Goal: Task Accomplishment & Management: Use online tool/utility

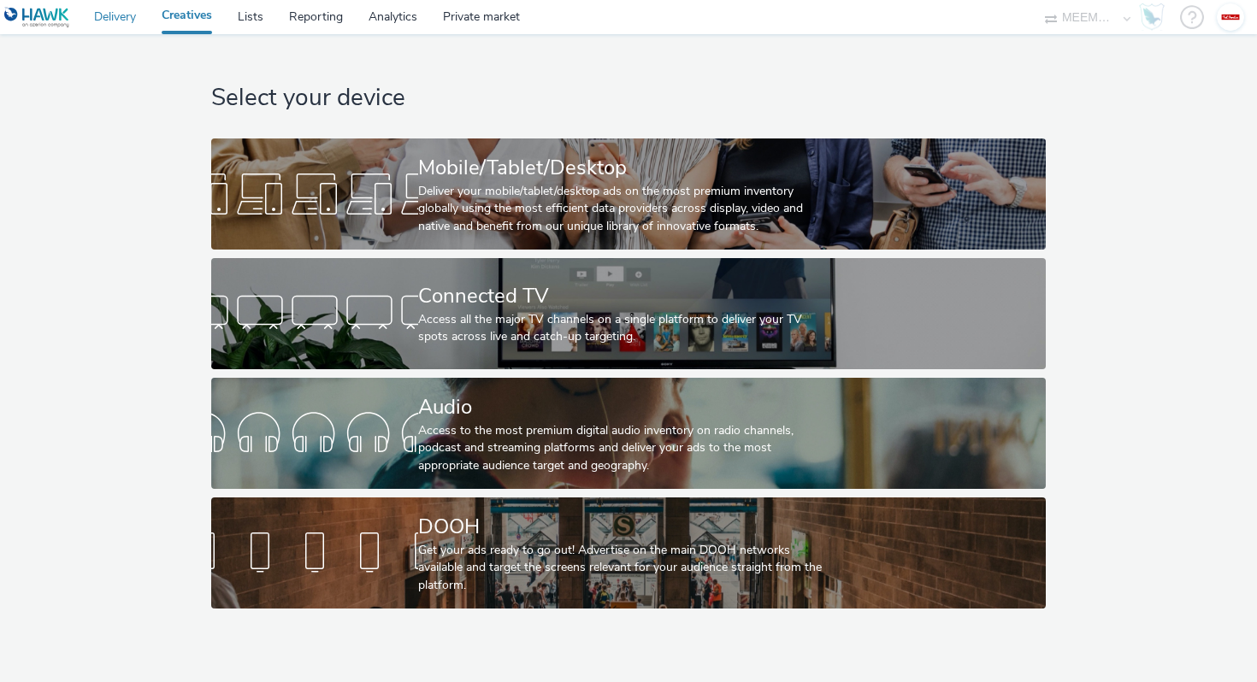
click at [132, 16] on link "Delivery" at bounding box center [115, 17] width 68 height 34
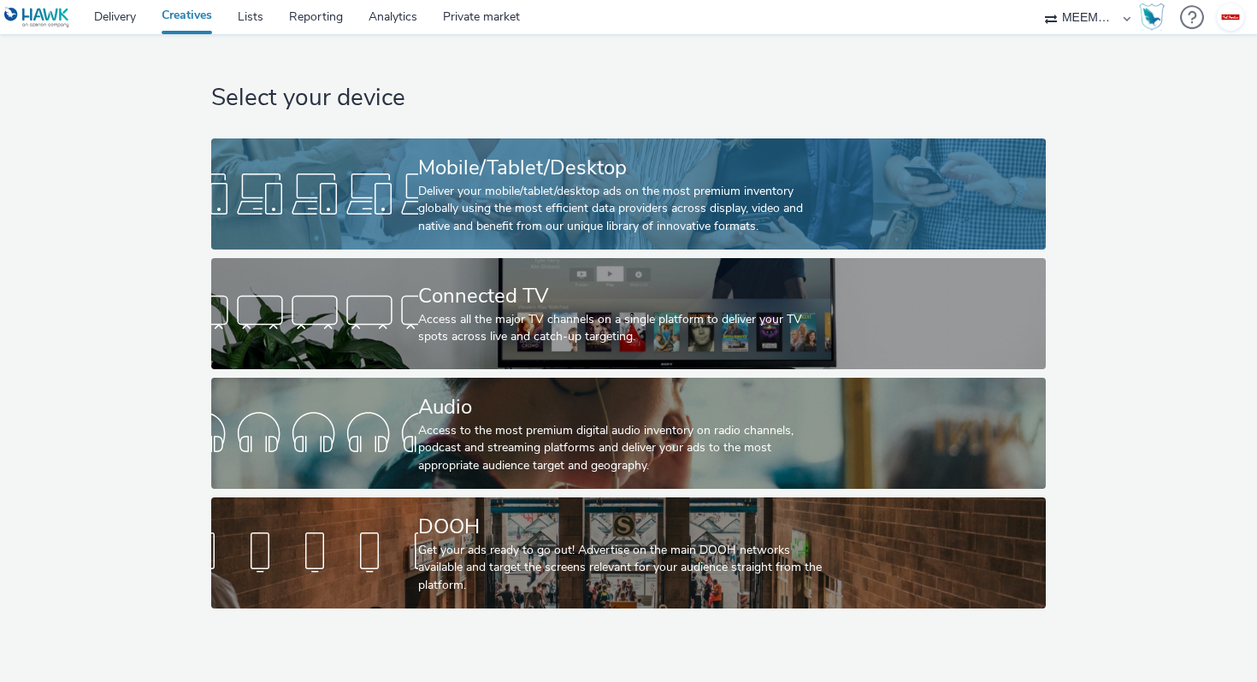
click at [471, 198] on div "Deliver your mobile/tablet/desktop ads on the most premium inventory globally u…" at bounding box center [625, 209] width 414 height 52
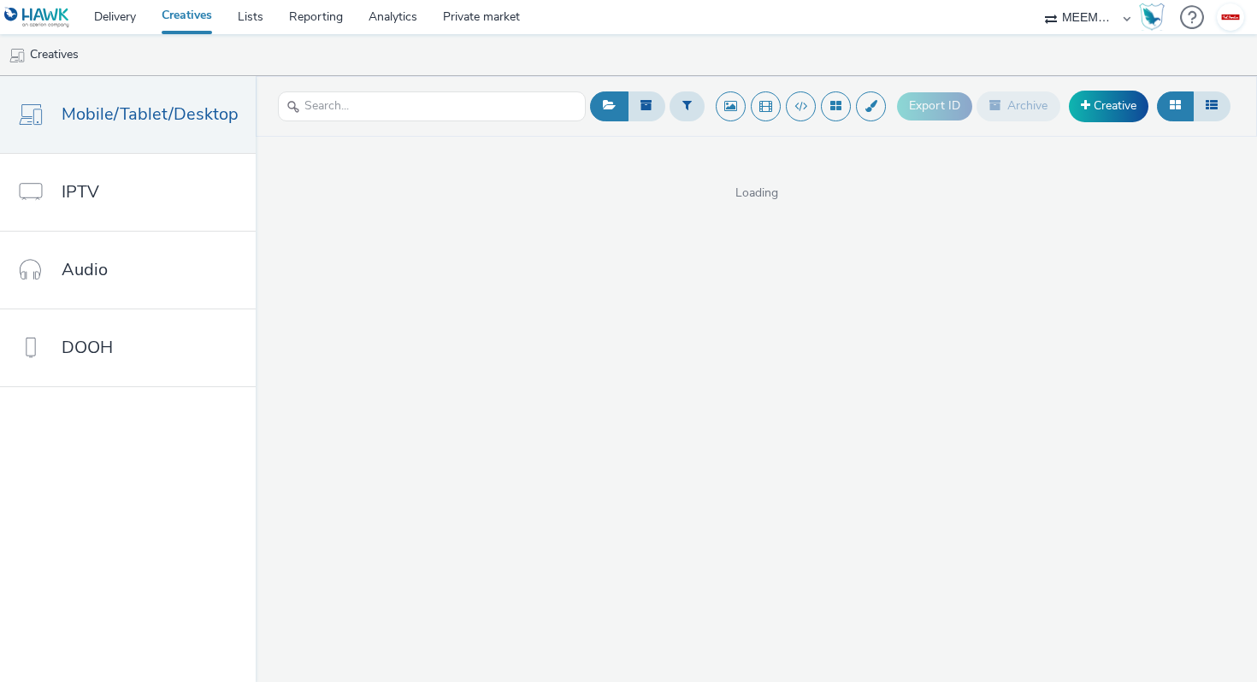
click at [1081, 88] on div "Export ID Archive Creative" at bounding box center [1066, 107] width 338 height 42
click at [1086, 97] on link "Creative" at bounding box center [1109, 106] width 80 height 31
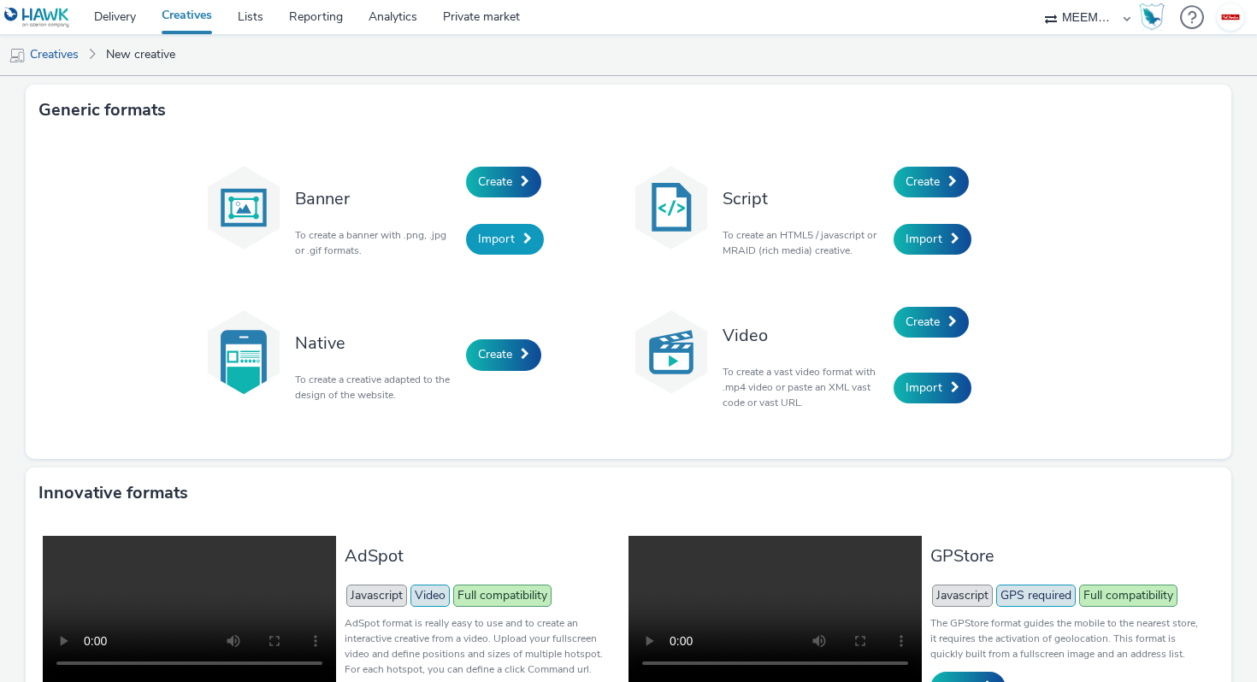
click at [503, 227] on link "Import" at bounding box center [505, 239] width 78 height 31
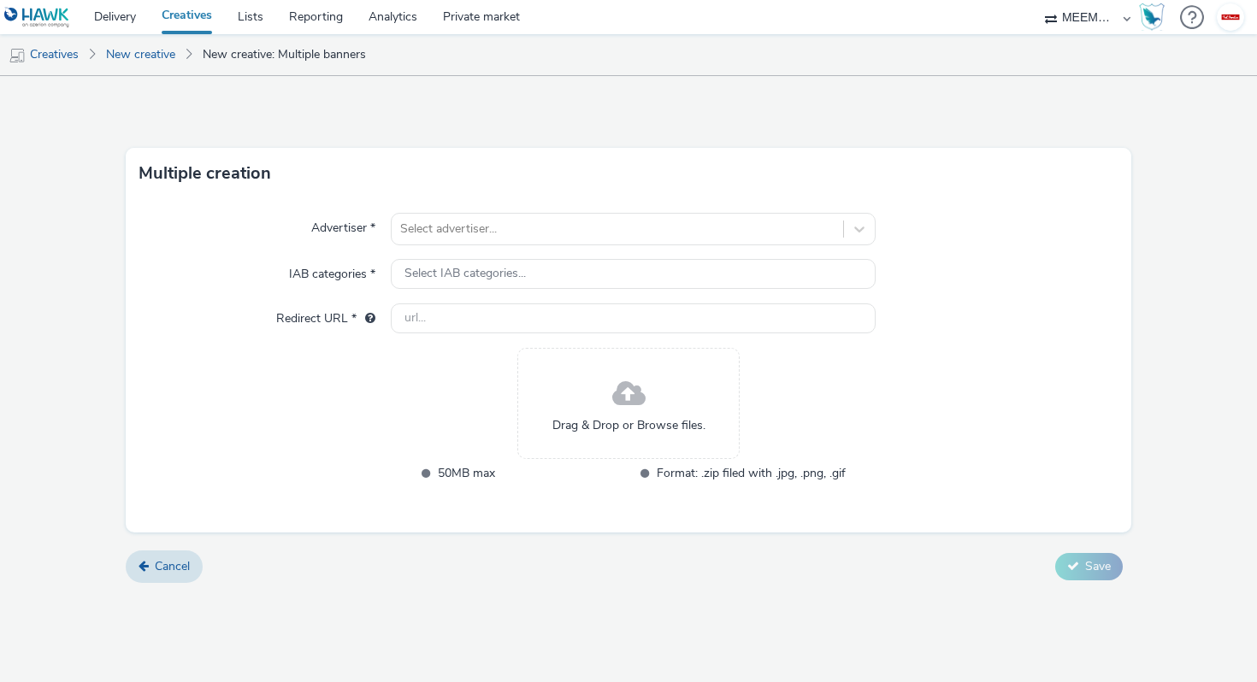
click at [634, 400] on span at bounding box center [628, 394] width 33 height 45
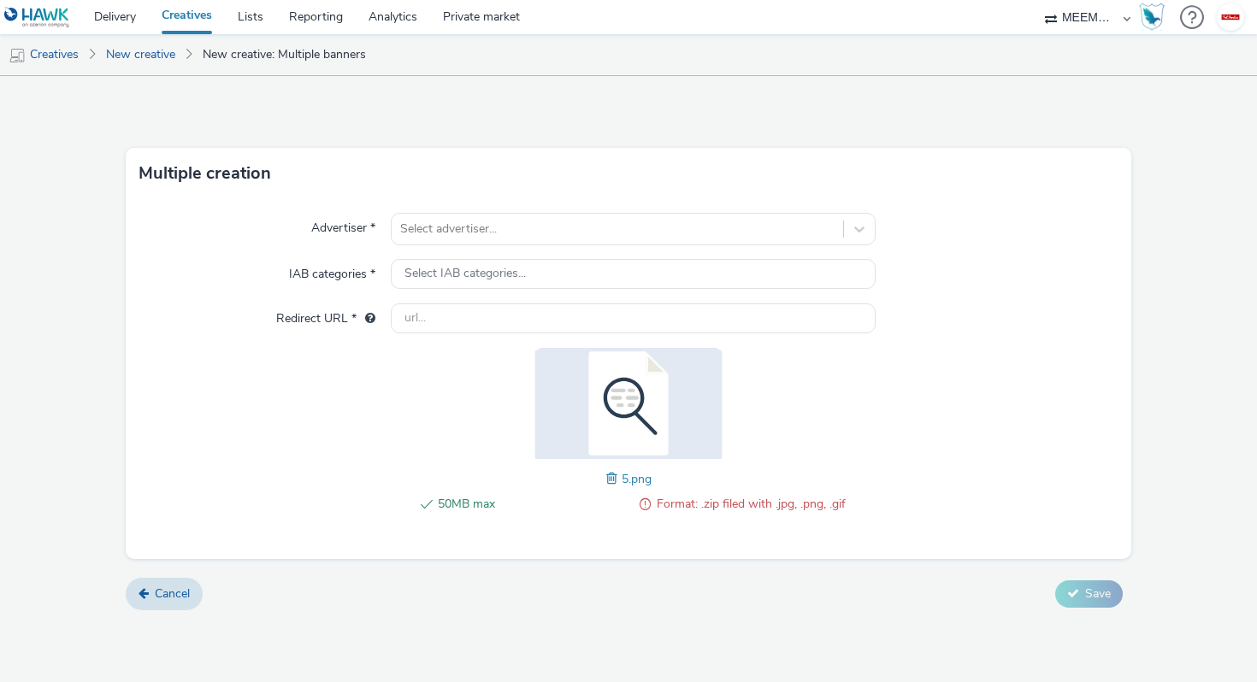
click at [508, 246] on div "Advertiser * Select advertiser... IAB categories * Select IAB categories... Red…" at bounding box center [629, 379] width 1006 height 360
click at [481, 237] on div at bounding box center [617, 229] width 434 height 21
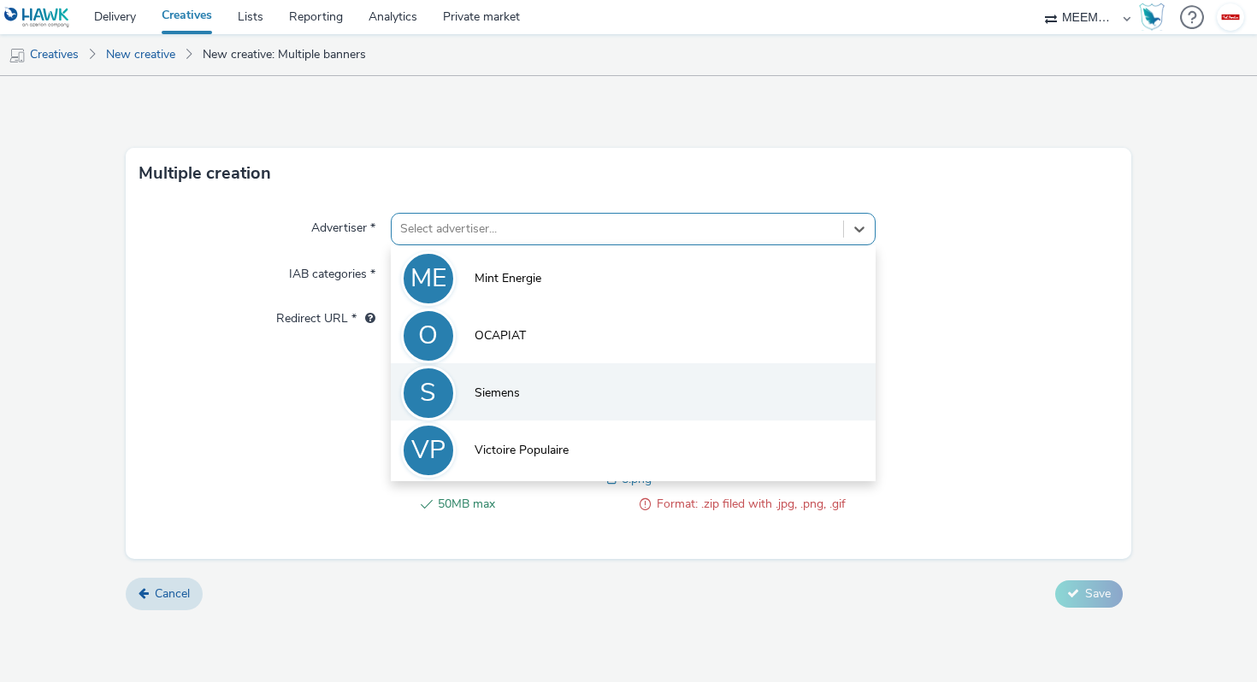
click at [552, 385] on li "S Siemens" at bounding box center [633, 391] width 485 height 57
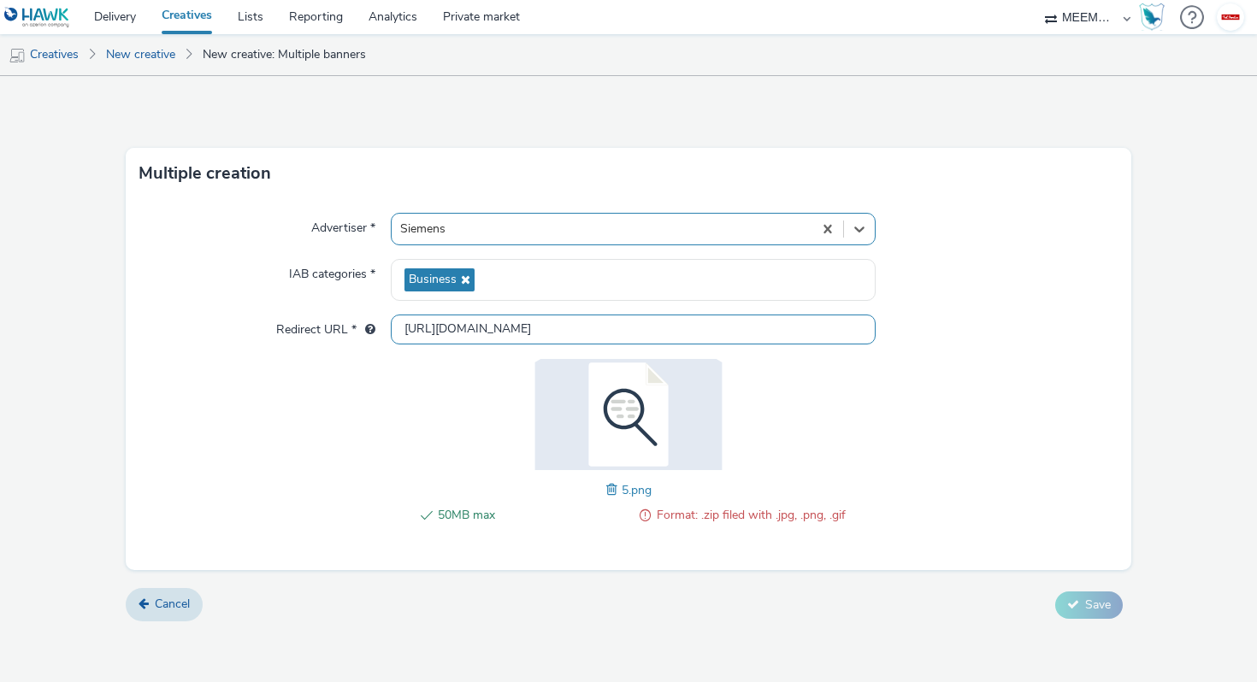
click at [495, 334] on input "[URL][DOMAIN_NAME]" at bounding box center [633, 330] width 485 height 30
paste input "s://[DOMAIN_NAME][URL]"
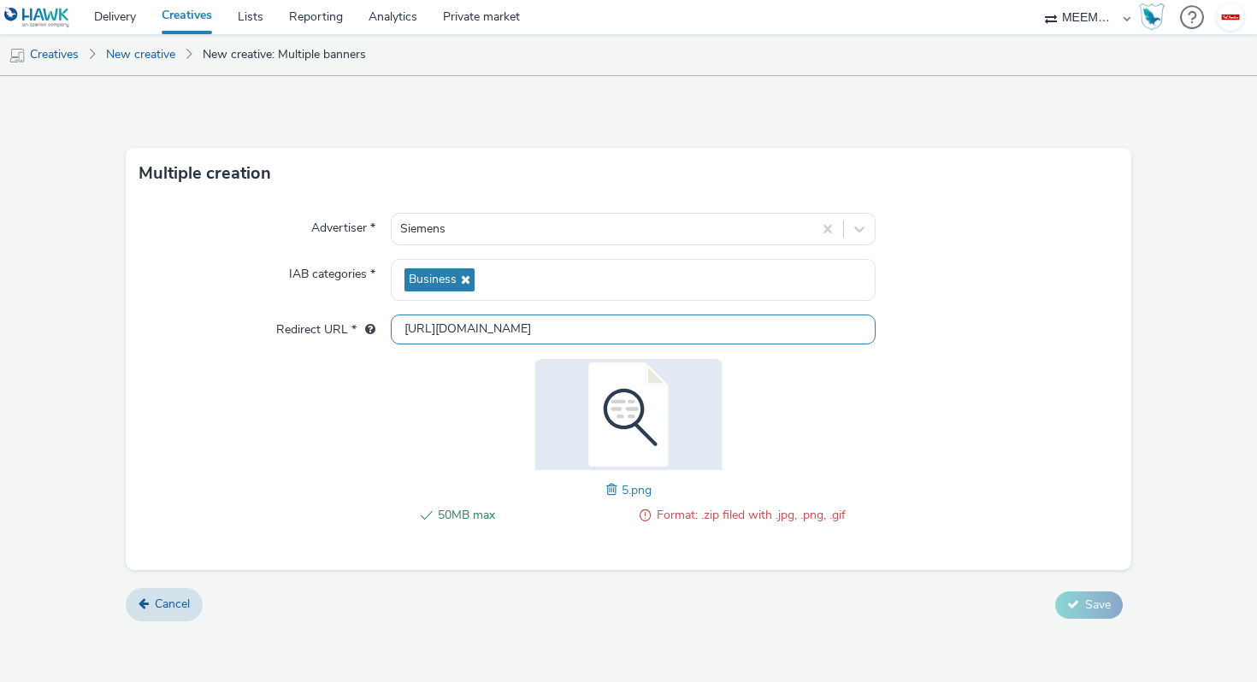
type input "[URL][DOMAIN_NAME]"
click at [985, 429] on div "Advertiser * Siemens IAB categories * Business Redirect URL * [URL][DOMAIN_NAME…" at bounding box center [629, 384] width 1006 height 371
click at [523, 520] on span "50MB max" at bounding box center [532, 515] width 189 height 21
click at [929, 590] on div "Cancel Save" at bounding box center [629, 605] width 1006 height 31
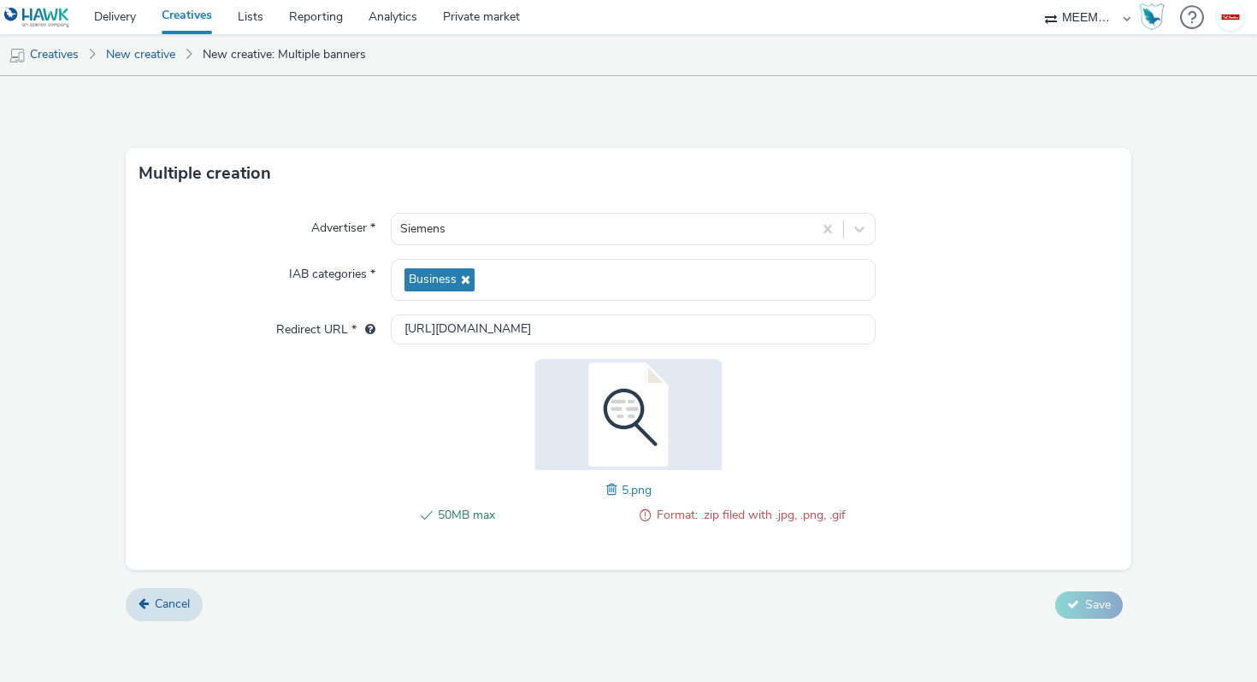
click at [611, 490] on span at bounding box center [613, 490] width 15 height 19
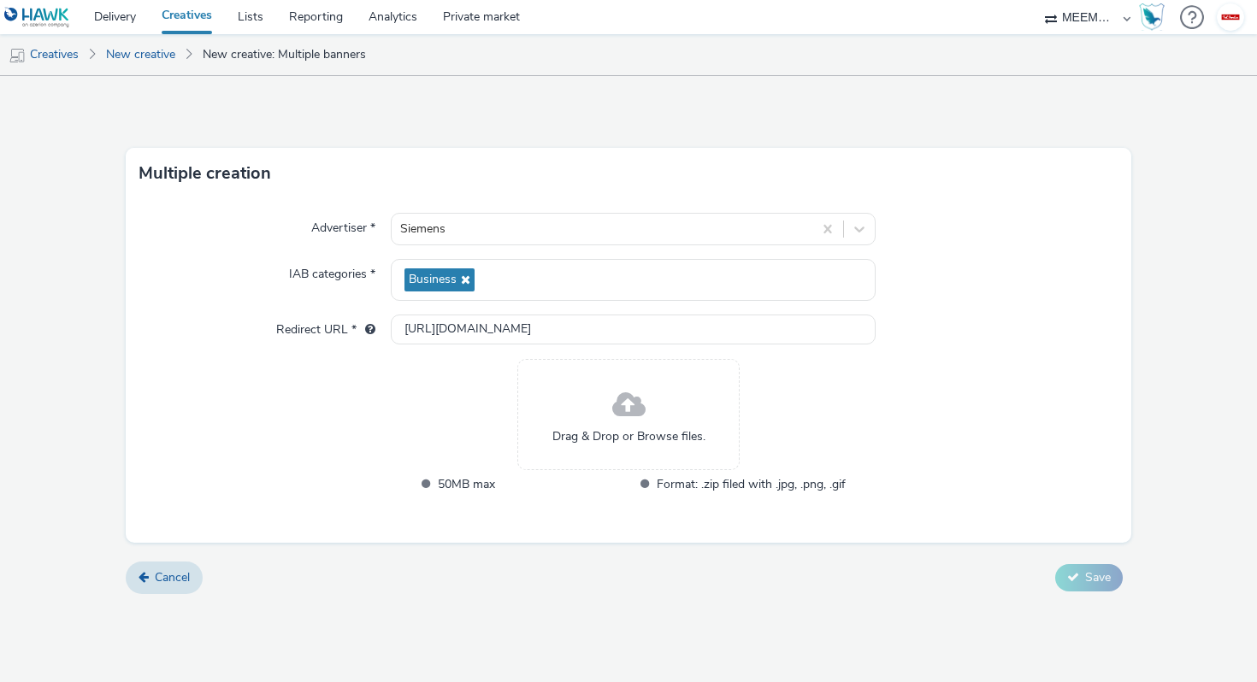
click at [609, 416] on div "Drag & Drop or Browse files." at bounding box center [628, 414] width 222 height 111
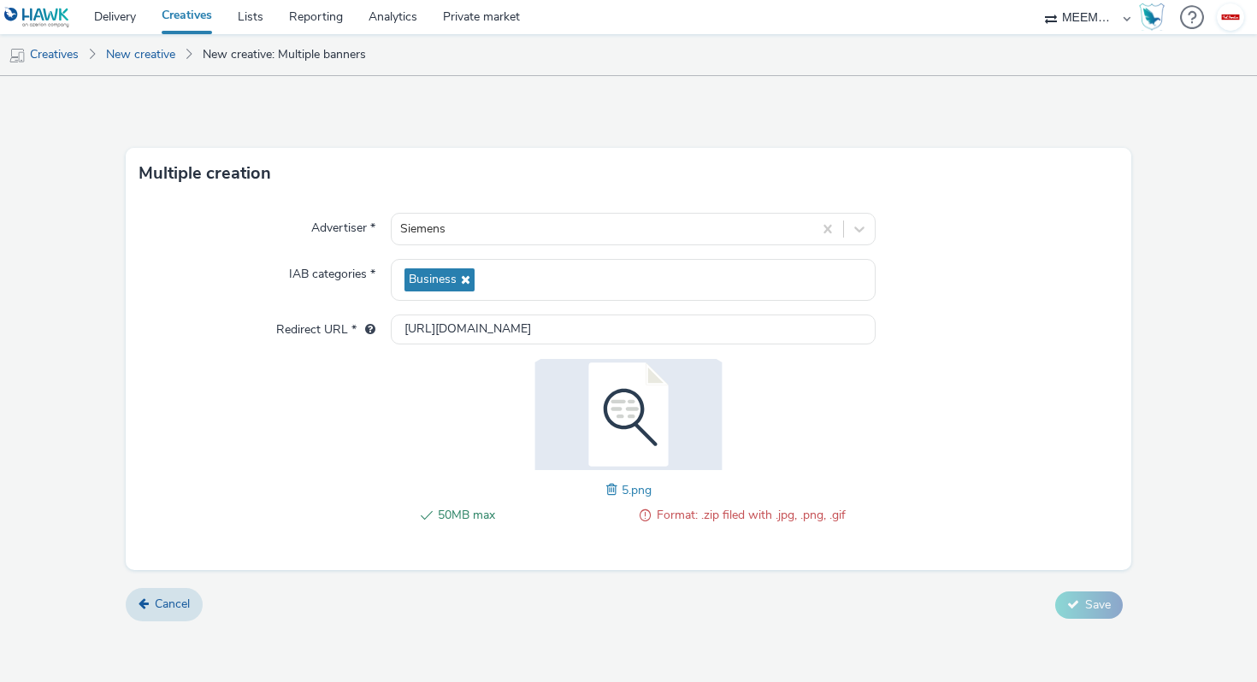
click at [617, 493] on span at bounding box center [613, 490] width 15 height 19
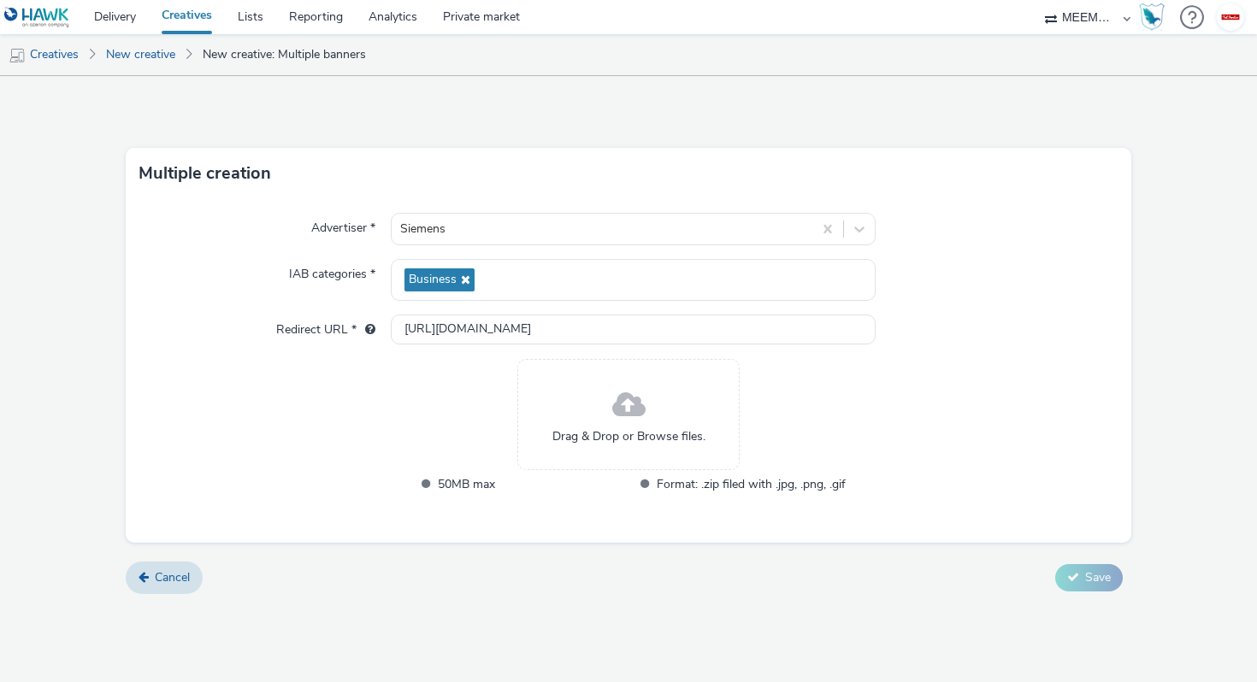
click at [617, 404] on span at bounding box center [628, 405] width 33 height 45
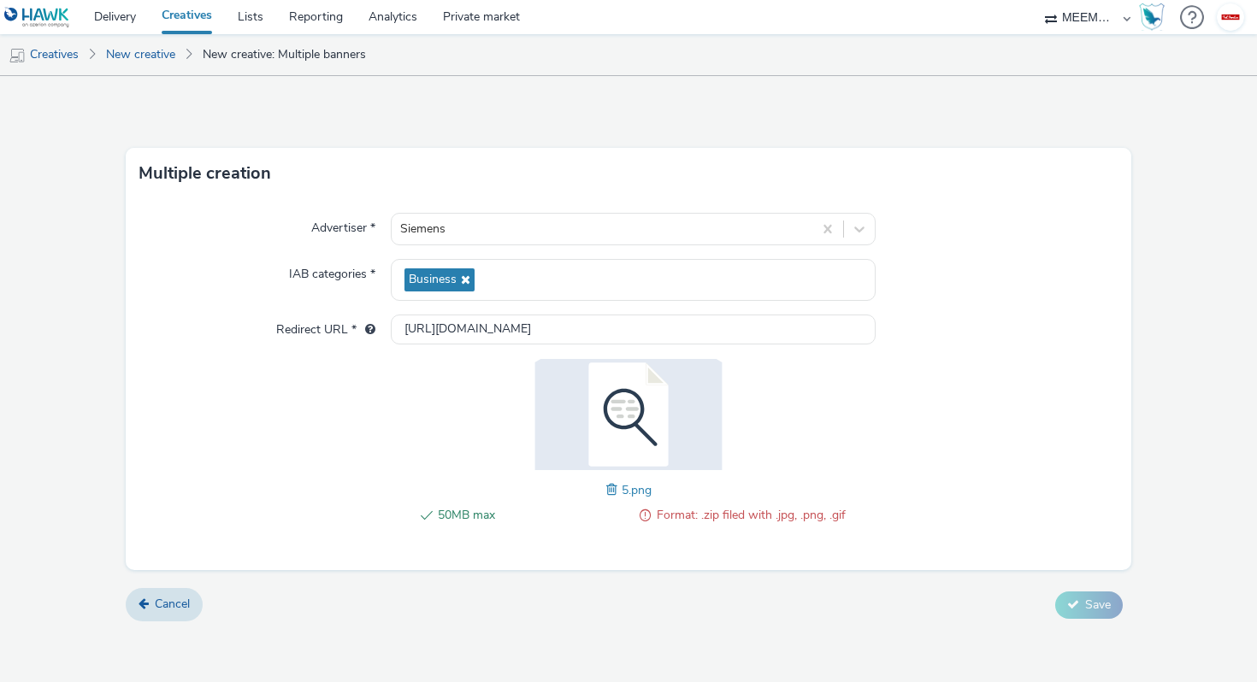
click at [606, 491] on span at bounding box center [613, 490] width 15 height 19
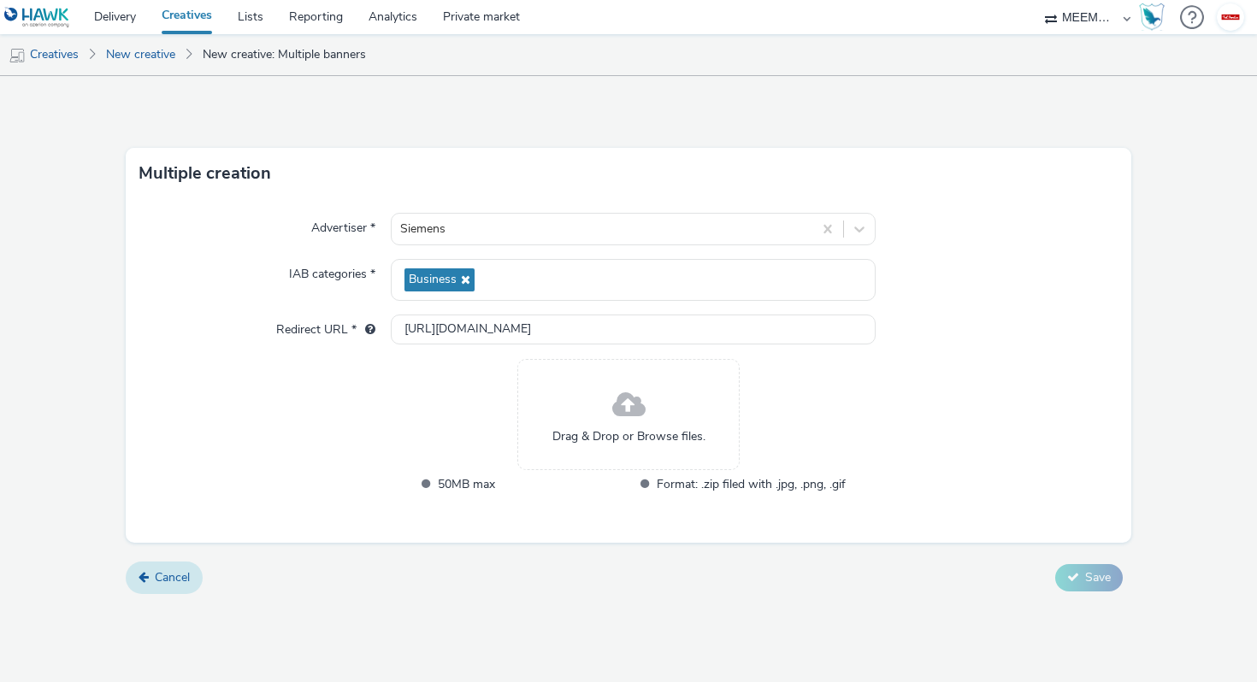
click at [181, 578] on span "Cancel" at bounding box center [172, 578] width 35 height 16
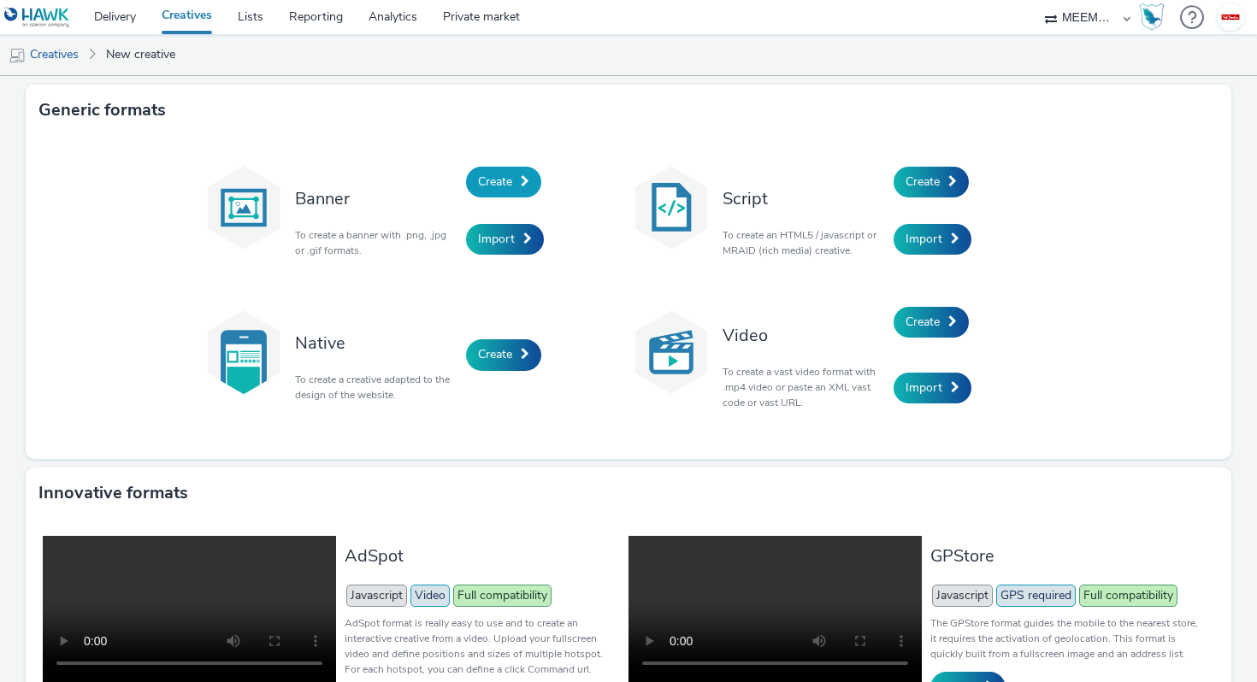
click at [499, 174] on span "Create" at bounding box center [495, 182] width 34 height 16
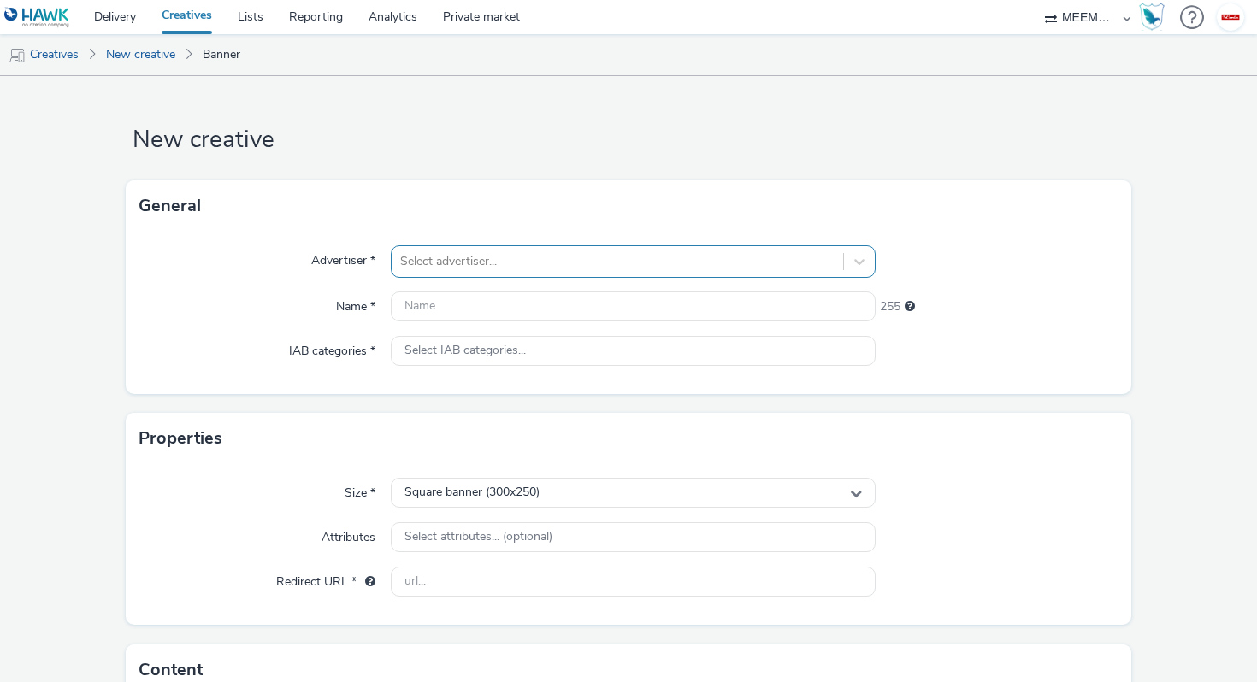
click at [493, 251] on div at bounding box center [617, 261] width 434 height 21
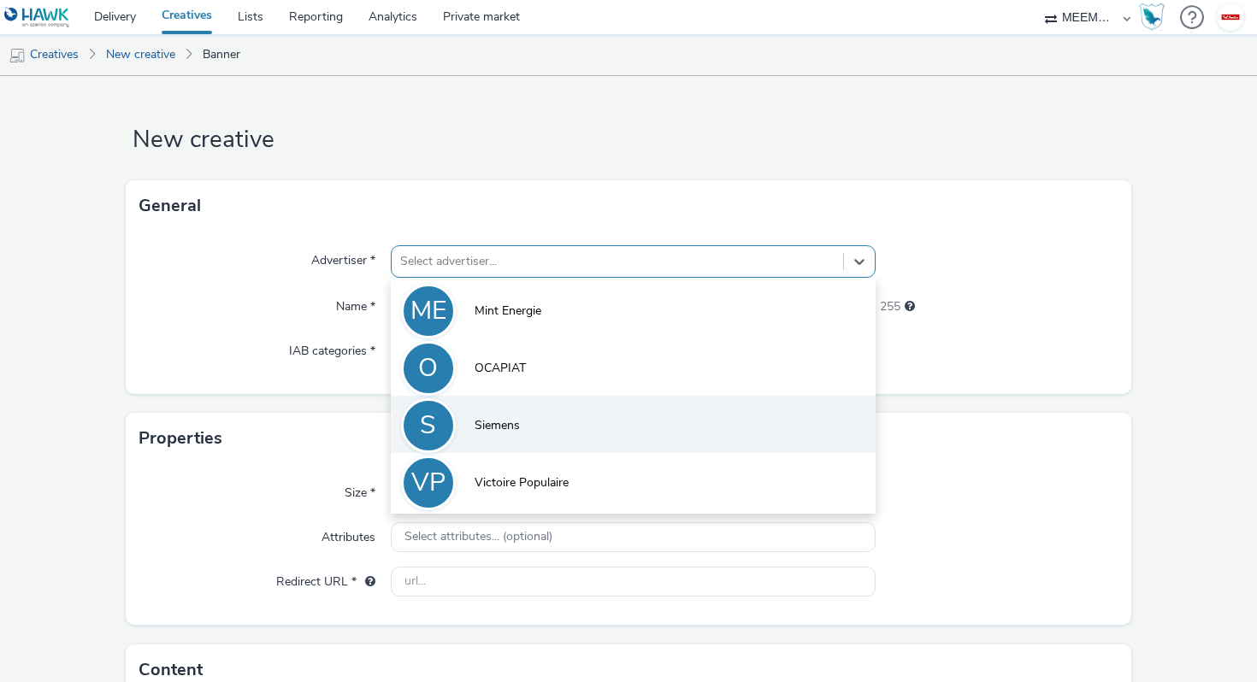
click at [527, 396] on li "S Siemens" at bounding box center [633, 424] width 485 height 57
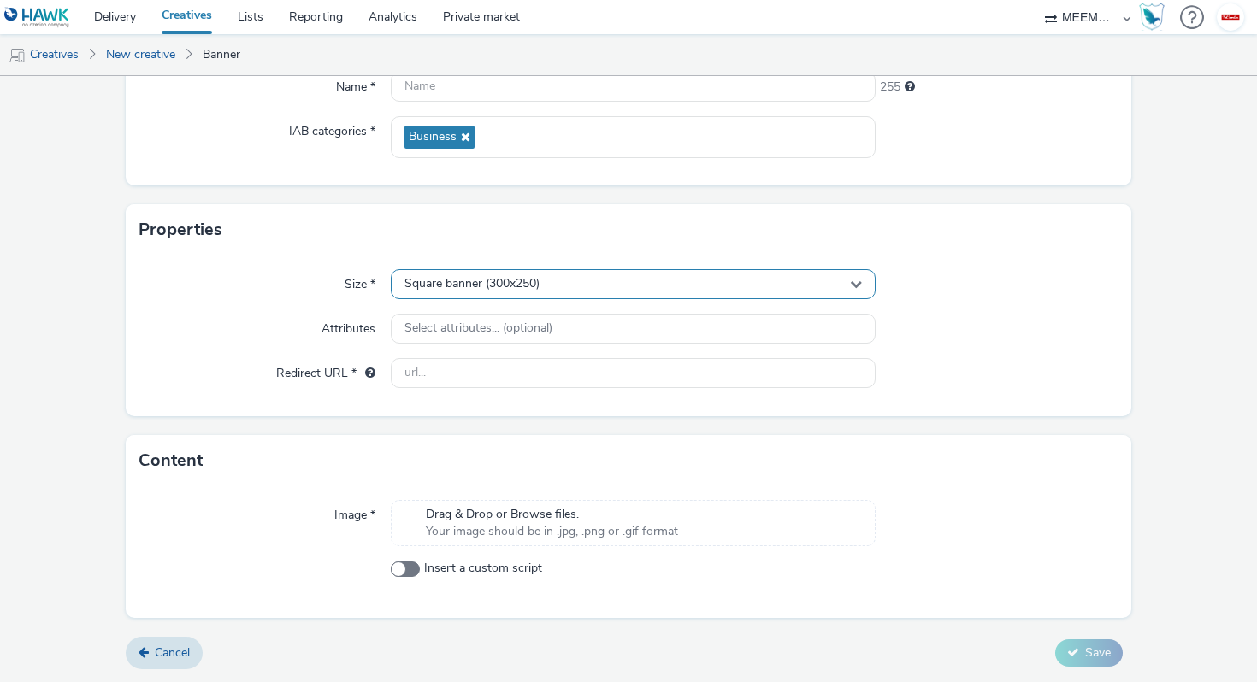
scroll to position [219, 0]
click at [529, 521] on span "Drag & Drop or Browse files." at bounding box center [552, 515] width 252 height 17
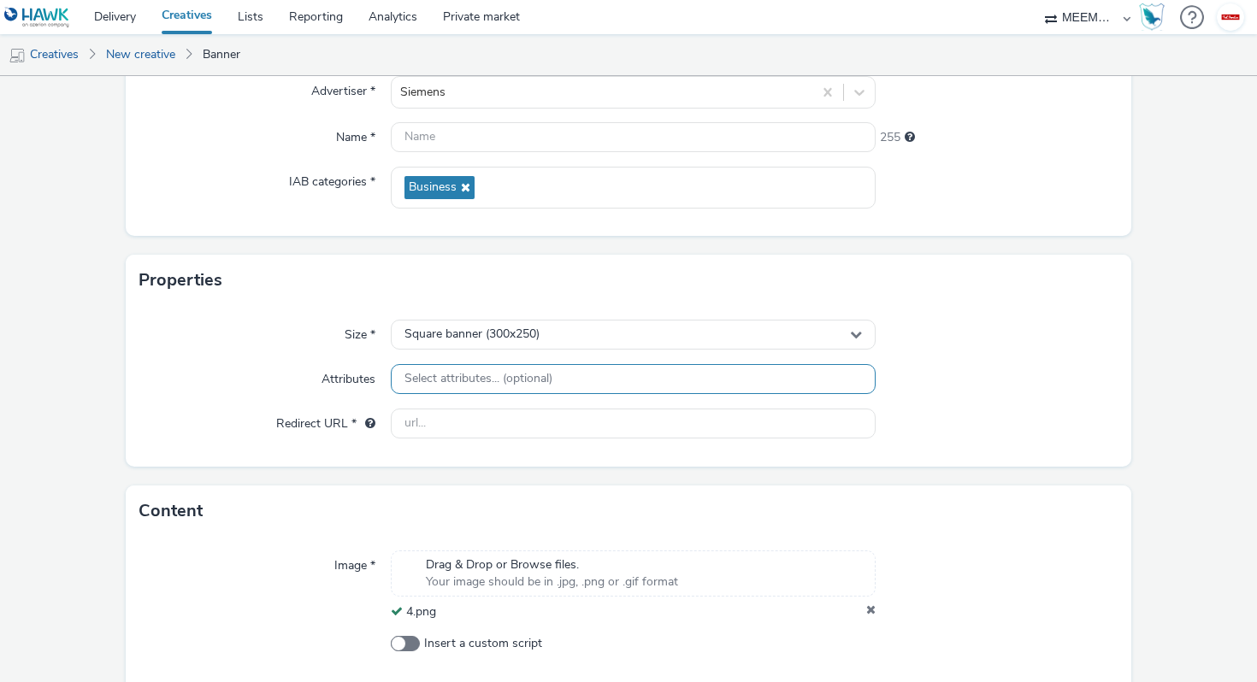
scroll to position [41, 0]
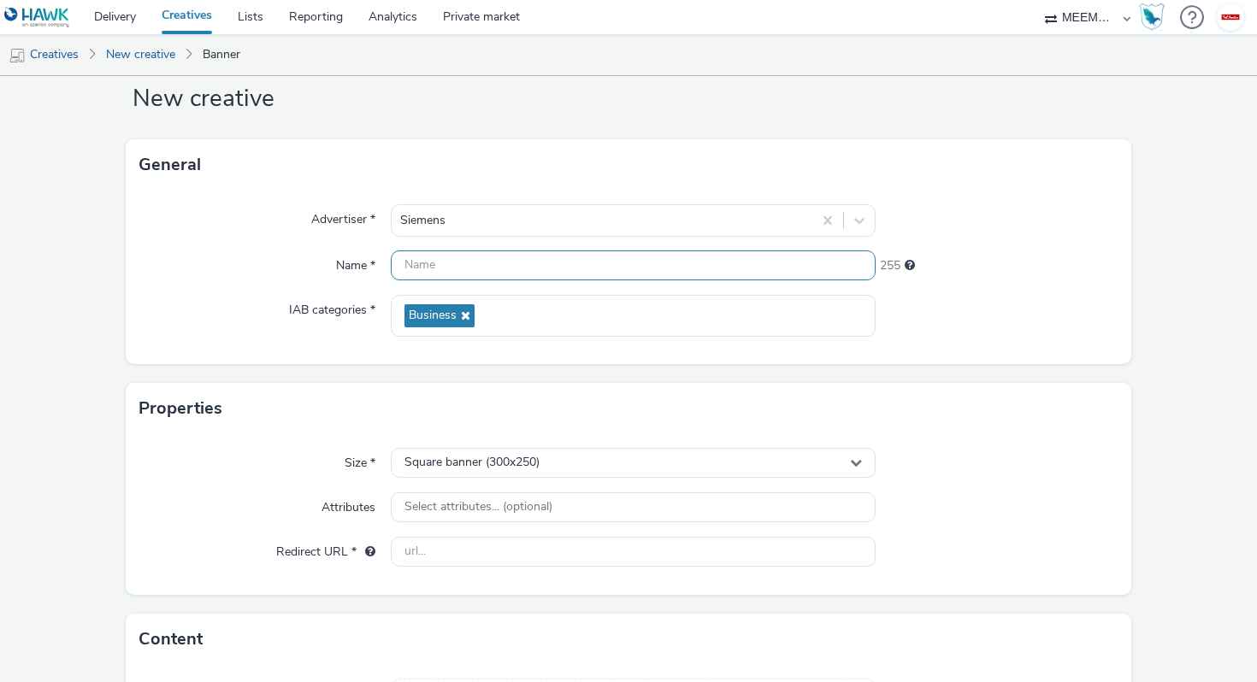
click at [503, 258] on input "text" at bounding box center [633, 266] width 485 height 30
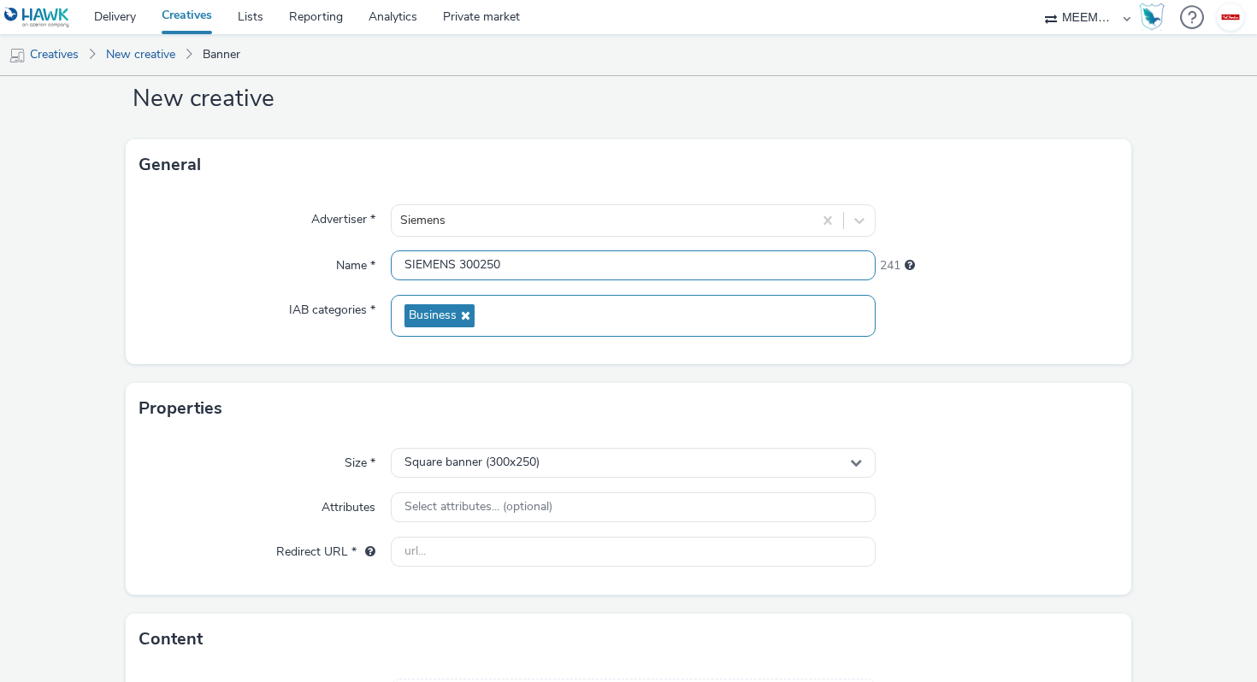
scroll to position [244, 0]
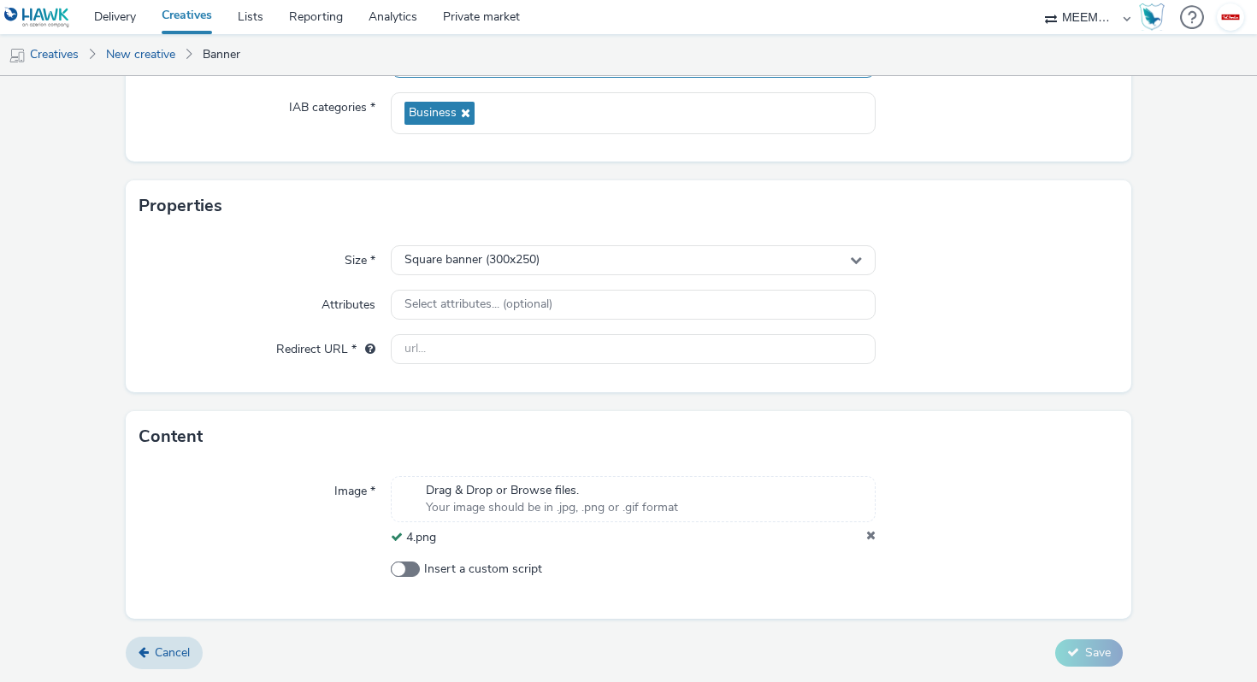
type input "SIEMENS 300250"
click at [1036, 651] on div "Cancel Save" at bounding box center [629, 653] width 1006 height 31
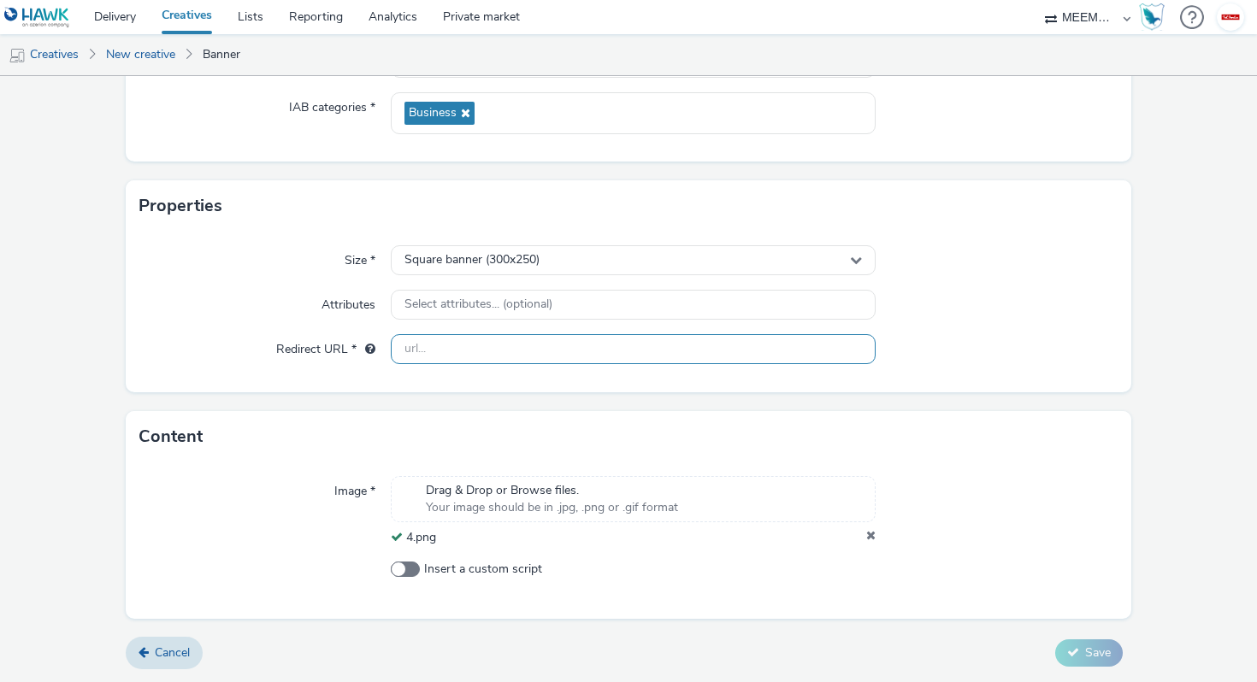
click at [604, 347] on input "text" at bounding box center [633, 349] width 485 height 30
paste input "[URL][DOMAIN_NAME]"
type input "[URL][DOMAIN_NAME]"
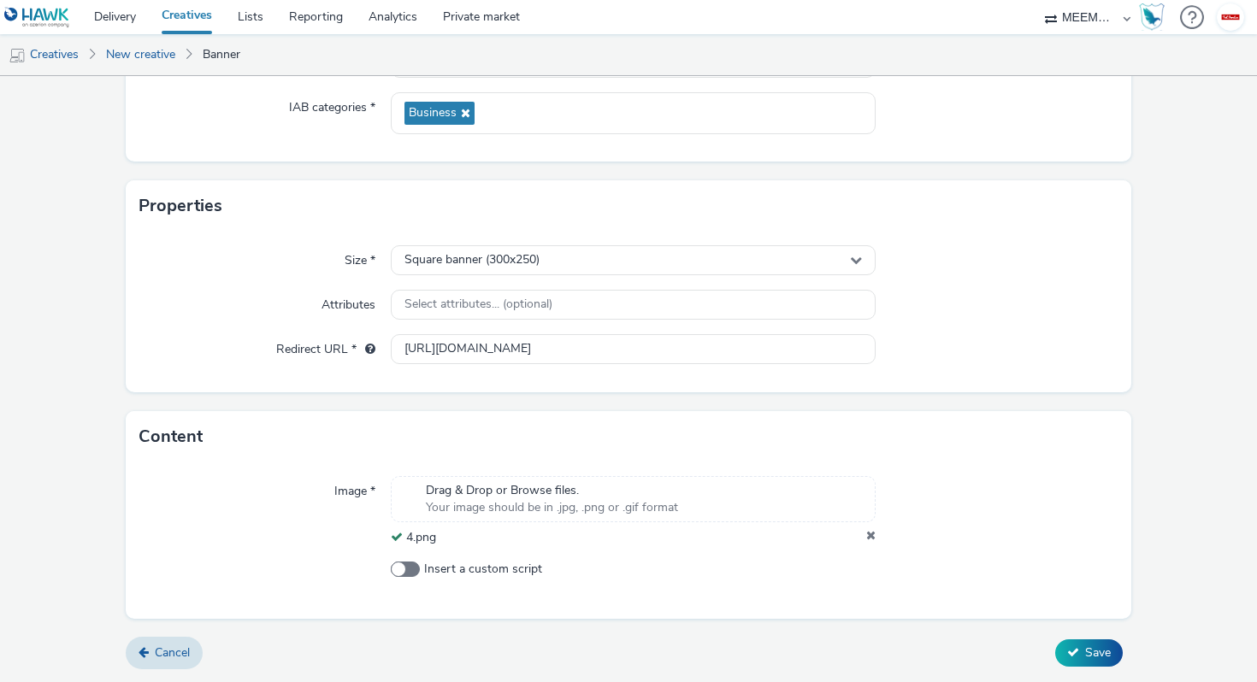
click at [992, 432] on div "Content" at bounding box center [629, 436] width 1006 height 51
click at [1078, 641] on button "Save" at bounding box center [1089, 653] width 68 height 27
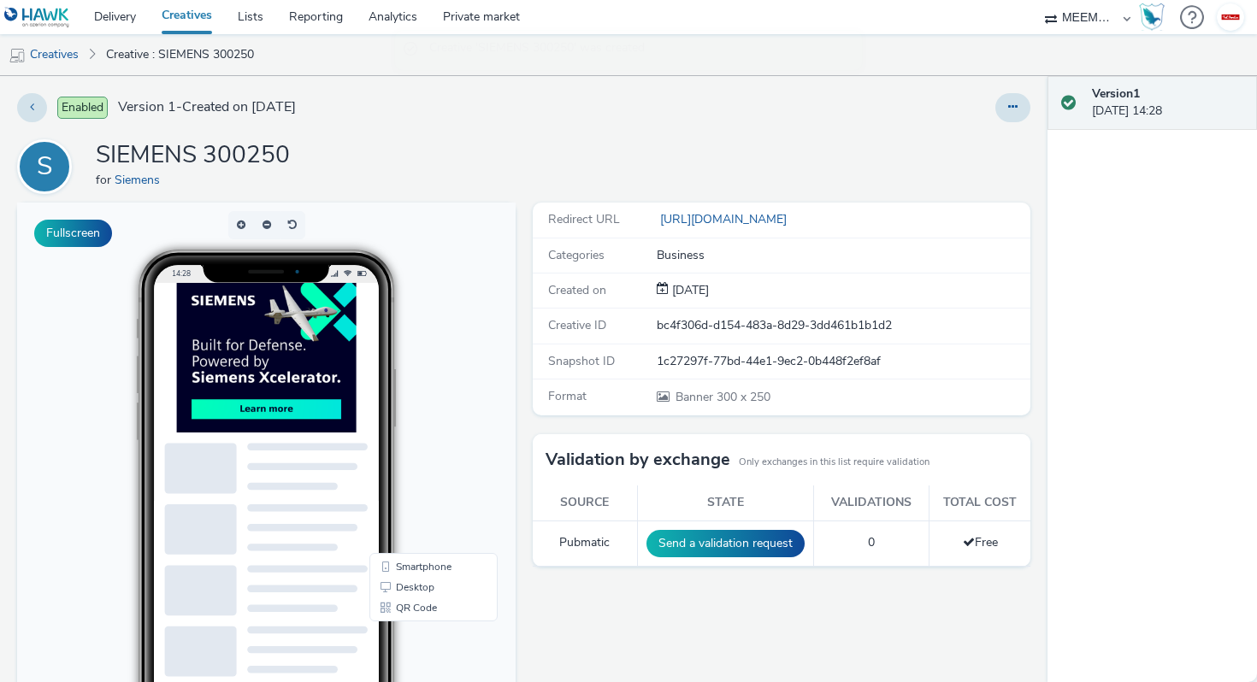
click at [192, 18] on link "Creatives" at bounding box center [187, 17] width 76 height 34
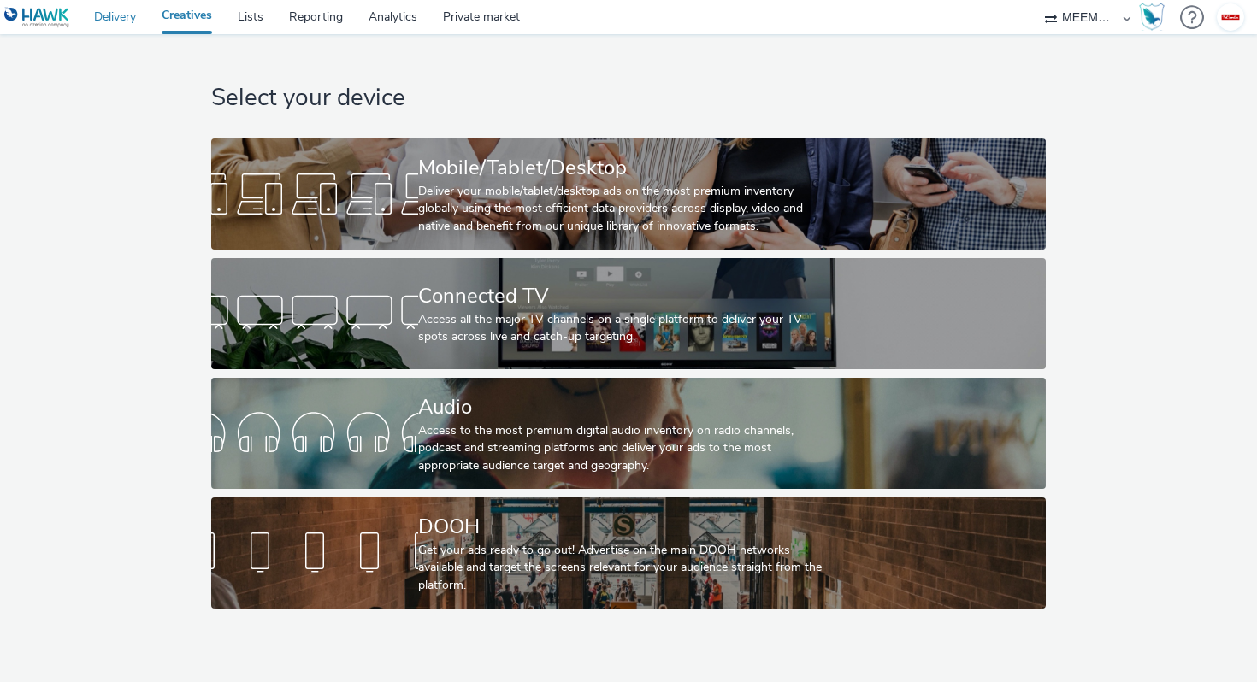
click at [115, 22] on link "Delivery" at bounding box center [115, 17] width 68 height 34
